Goal: Use online tool/utility

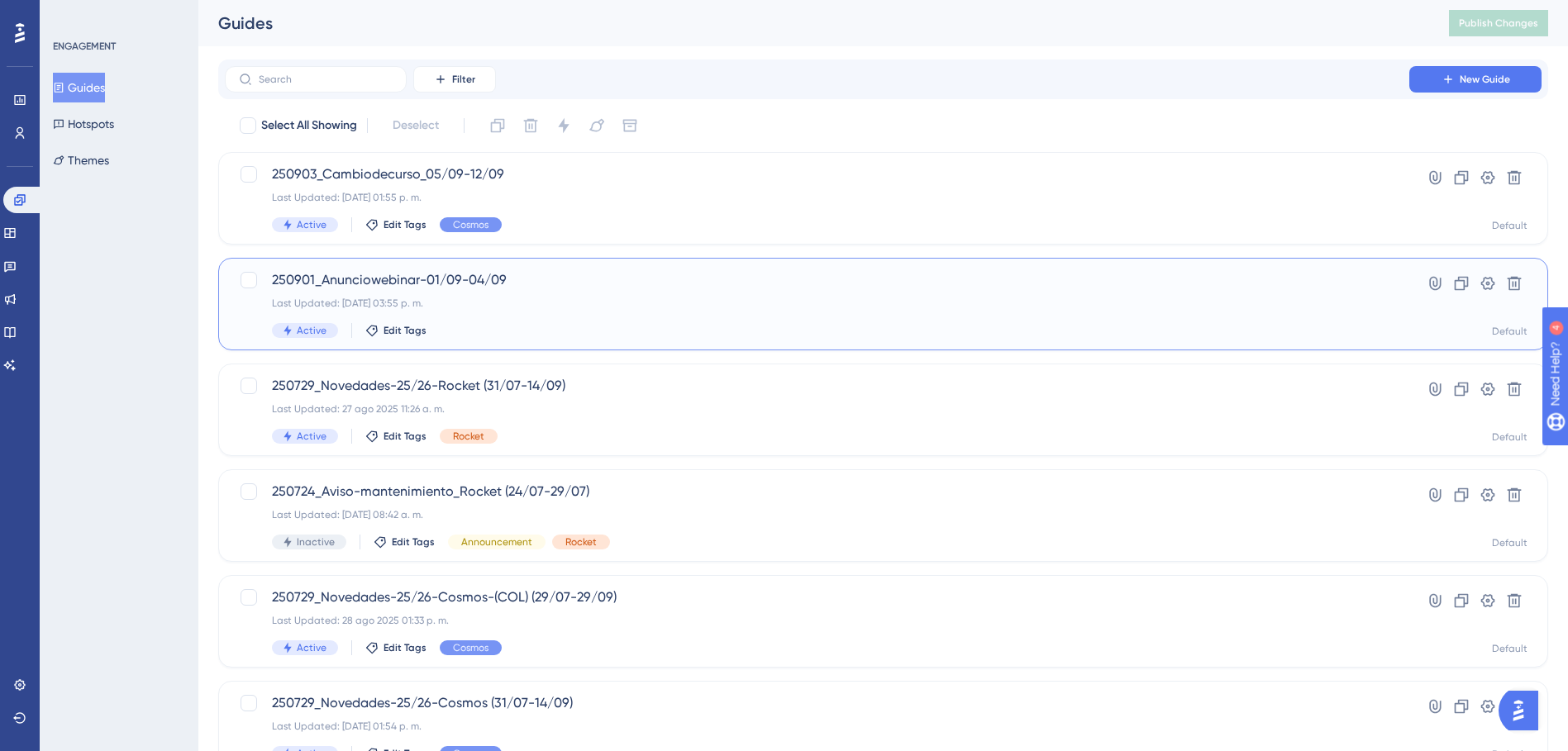
click at [563, 287] on span "250901_Anunciowebinar-01/09-04/09" at bounding box center [816, 280] width 1090 height 20
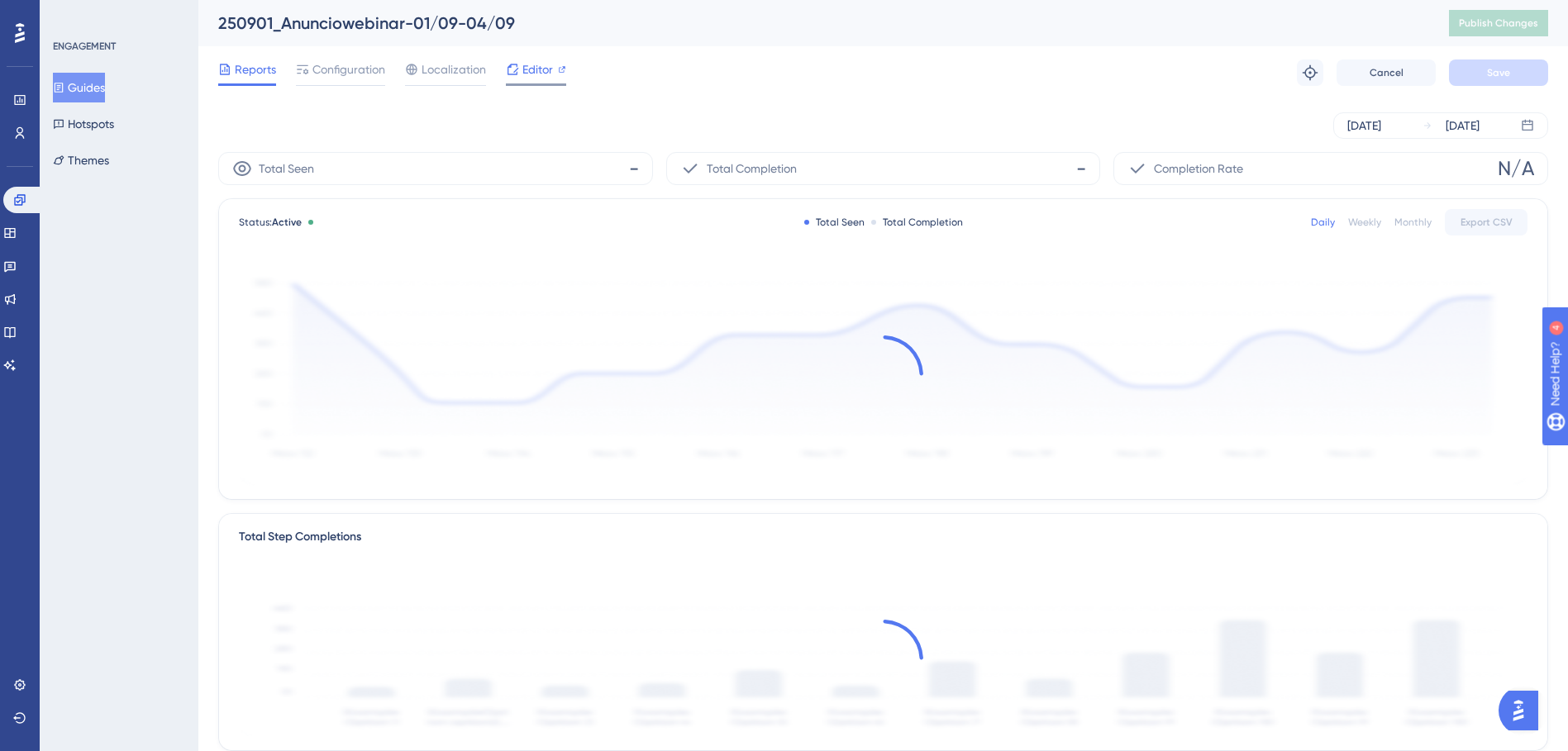
click at [546, 81] on div "Editor" at bounding box center [535, 73] width 60 height 26
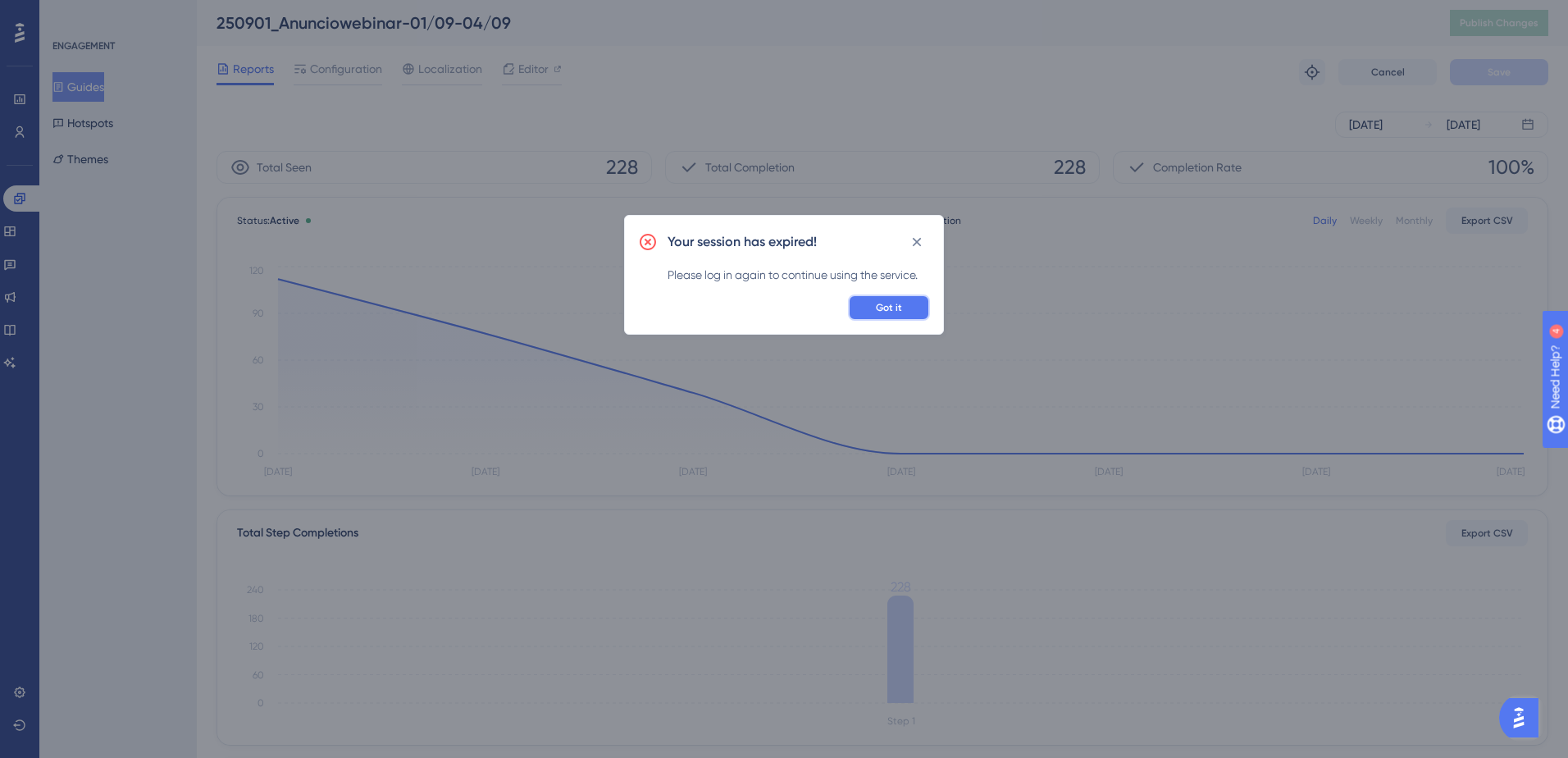
click at [895, 311] on span "Got it" at bounding box center [889, 307] width 26 height 13
